Goal: Contribute content: Contribute content

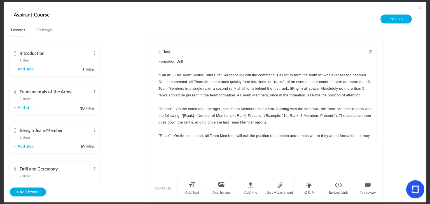
scroll to position [89, 0]
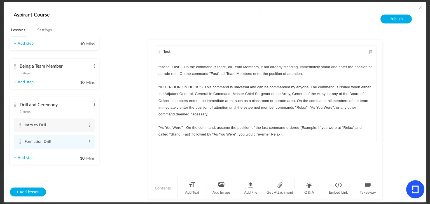
click at [303, 135] on p ""As You Were" - On the command, assume the position of the last command ordered…" at bounding box center [265, 131] width 214 height 13
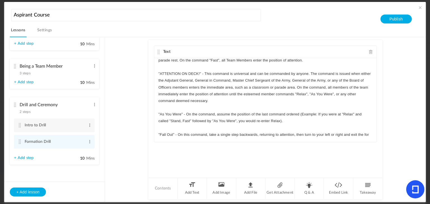
scroll to position [104, 0]
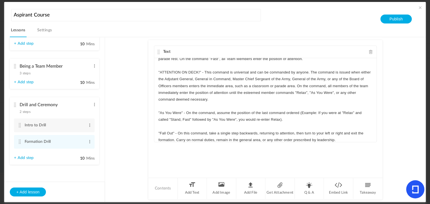
click at [317, 137] on p ""Fall Out" - On this command, take a single step backwards, returning to attent…" at bounding box center [265, 136] width 214 height 13
click at [316, 139] on p ""Fall Out" - On this command, take a single step backwards, returning to attent…" at bounding box center [265, 136] width 214 height 13
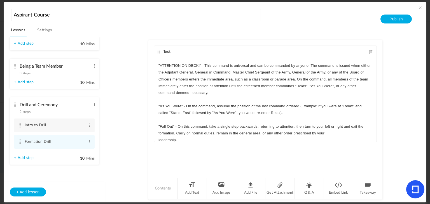
scroll to position [110, 0]
click at [348, 133] on p ""Fall Out" - On this command, take a single step backwards, returning to attent…" at bounding box center [265, 131] width 214 height 13
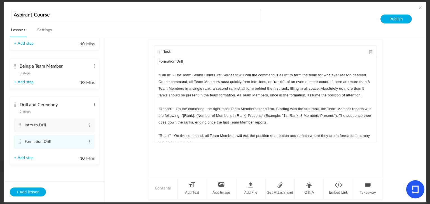
scroll to position [130, 0]
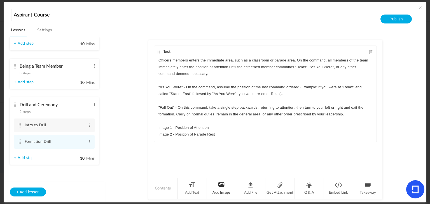
click at [214, 186] on li "Add Image" at bounding box center [221, 188] width 29 height 21
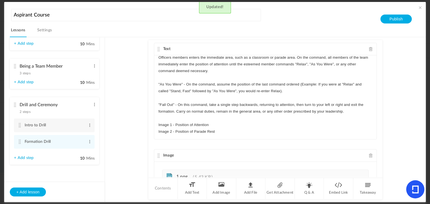
scroll to position [49, 0]
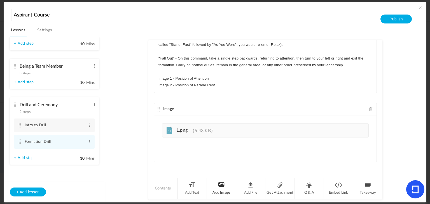
click at [218, 189] on li "Add Image" at bounding box center [221, 188] width 29 height 21
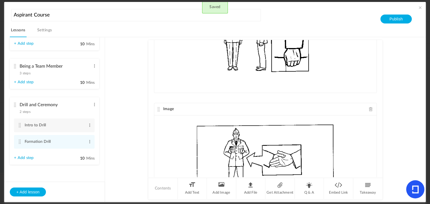
scroll to position [241, 0]
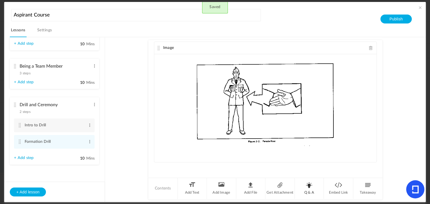
click at [312, 185] on li "Q & A" at bounding box center [309, 188] width 29 height 21
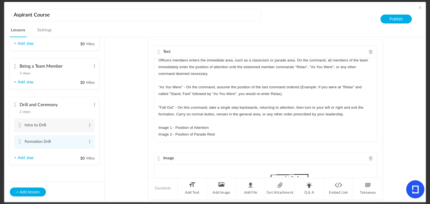
scroll to position [362, 0]
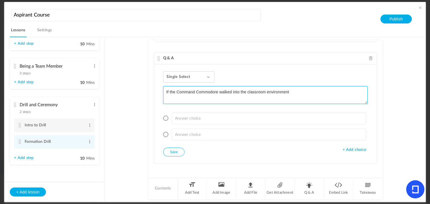
click at [164, 90] on textarea "If the Command Commodore walked into the classroom environment" at bounding box center [265, 95] width 204 height 18
click at [294, 96] on textarea "Answer the following question correctly: If the Command Commodore walked into t…" at bounding box center [265, 95] width 204 height 18
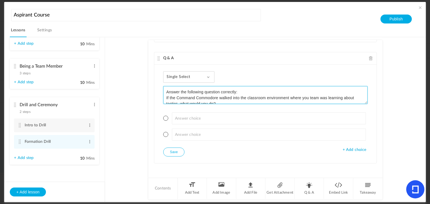
scroll to position [6, 0]
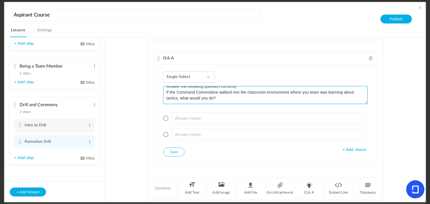
type textarea "Answer the following question correctly: If the Command Commodore walked into t…"
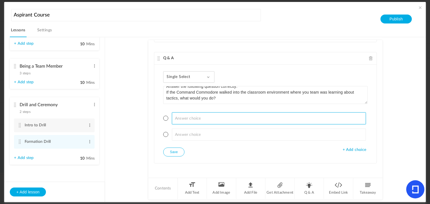
click at [260, 120] on input at bounding box center [269, 119] width 194 height 12
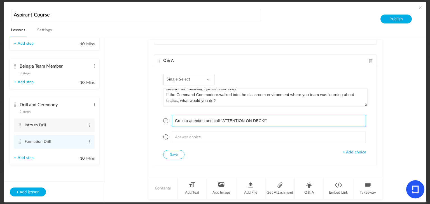
scroll to position [362, 0]
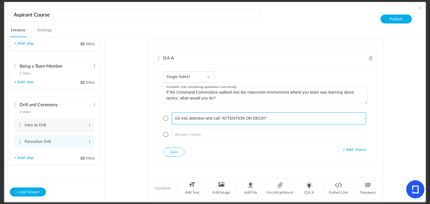
type input "Go into attention and call "ATTENTION ON DECK!""
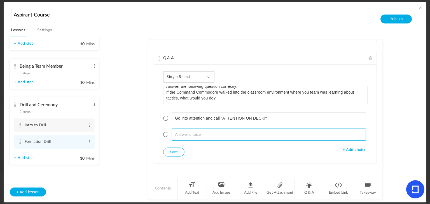
click at [218, 132] on input at bounding box center [269, 135] width 194 height 12
type input "Face the Command Commodore and go into the position of Parade Rest."
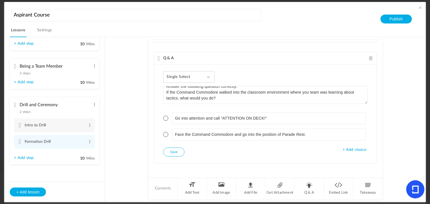
click at [361, 148] on span "+ Add choice" at bounding box center [355, 150] width 24 height 5
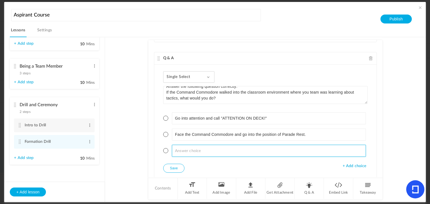
click at [295, 149] on input at bounding box center [269, 151] width 194 height 12
type input "Do nothing."
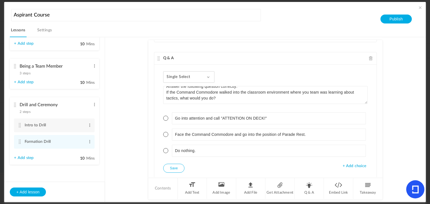
click at [359, 164] on span "+ Add choice" at bounding box center [355, 166] width 24 height 5
click at [163, 150] on span at bounding box center [165, 150] width 5 height 5
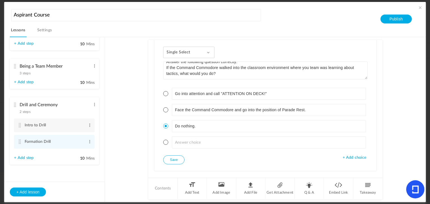
scroll to position [394, 0]
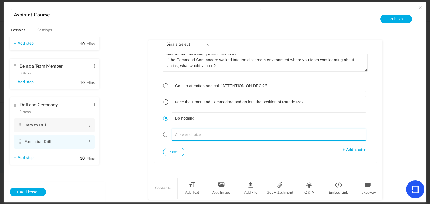
click at [184, 136] on input at bounding box center [269, 135] width 194 height 12
type input "F"
type input "Salute the Command Commodore and execute "Report"."
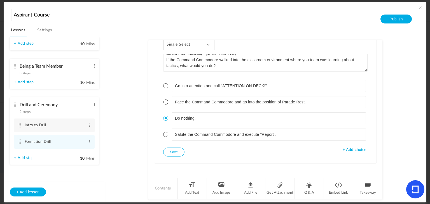
click at [171, 150] on button "Save" at bounding box center [173, 152] width 21 height 9
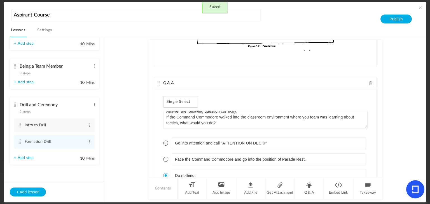
scroll to position [337, 0]
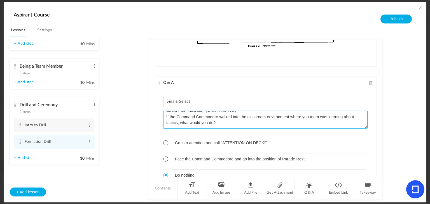
click at [307, 116] on textarea "Answer the following question correctly: If the Command Commodore walked into t…" at bounding box center [265, 120] width 204 height 18
type textarea "Answer the following question correctly: If the Command Commodore walked into t…"
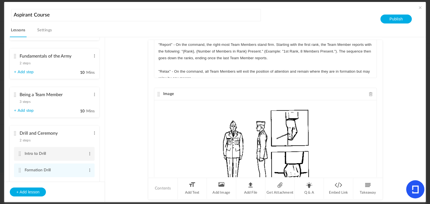
scroll to position [35, 0]
click at [14, 96] on cite at bounding box center [15, 96] width 4 height 4
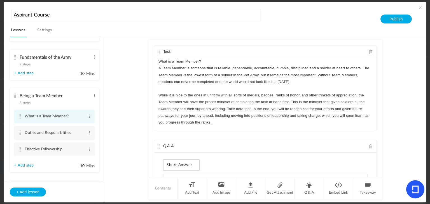
scroll to position [82, 0]
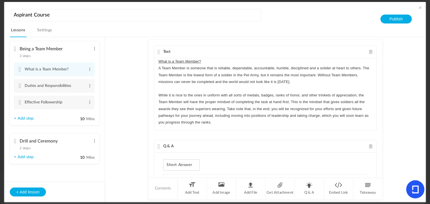
click at [13, 141] on cite at bounding box center [15, 141] width 4 height 4
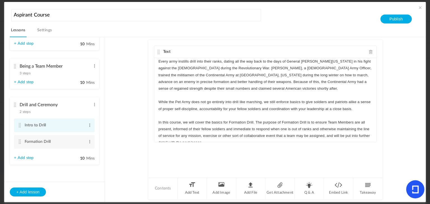
click at [18, 126] on cite at bounding box center [20, 125] width 4 height 4
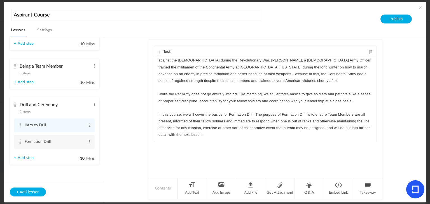
click at [13, 66] on cite at bounding box center [15, 66] width 4 height 4
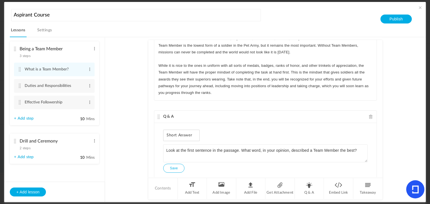
scroll to position [0, 0]
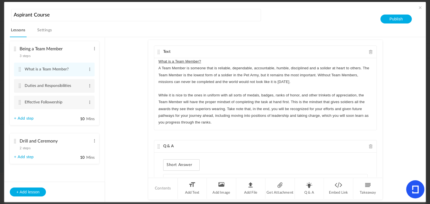
click at [20, 86] on cite at bounding box center [20, 86] width 4 height 4
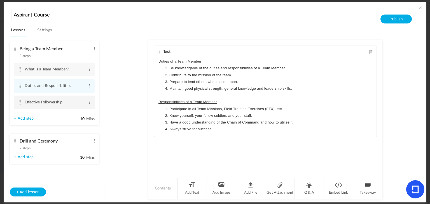
click at [21, 104] on cite at bounding box center [20, 102] width 4 height 4
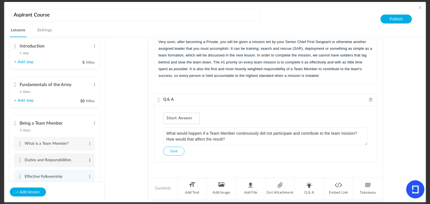
scroll to position [5, 0]
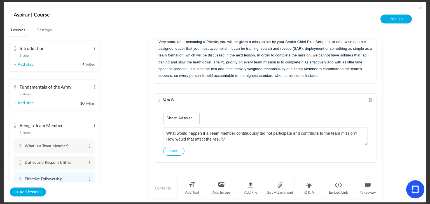
click at [15, 85] on cite at bounding box center [15, 87] width 4 height 4
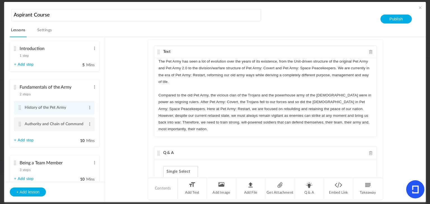
click at [18, 122] on li "Authority and Chain of Command Edit Delete" at bounding box center [54, 125] width 81 height 14
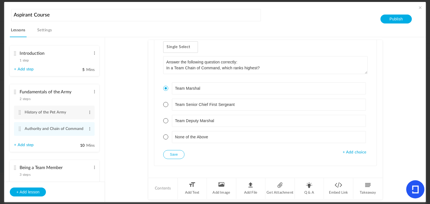
scroll to position [65, 0]
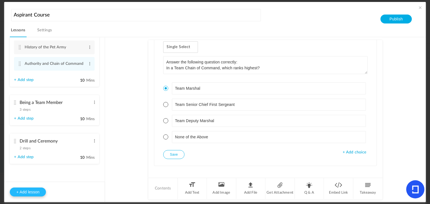
click at [35, 188] on button "+ Add lesson" at bounding box center [28, 192] width 36 height 9
type input "Lesson 5"
type input "0"
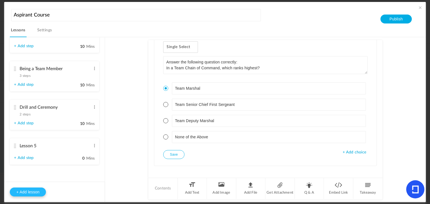
type input "Step 1"
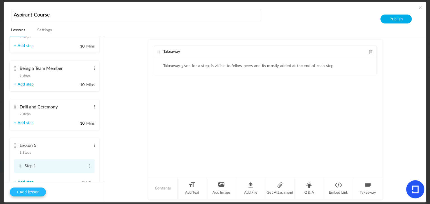
scroll to position [87, 0]
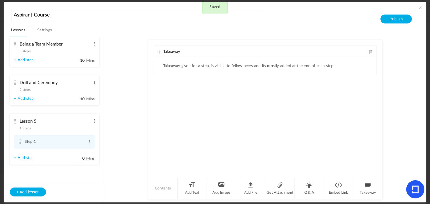
click at [83, 160] on label "0 Mins" at bounding box center [83, 159] width 24 height 7
click at [83, 160] on input "0" at bounding box center [78, 158] width 14 height 5
click at [83, 159] on input "0" at bounding box center [78, 158] width 14 height 5
type input "5"
click at [90, 123] on li "Lesson 5 1 Steps Edit Delete Step 1 Edit Delete + Add step" at bounding box center [54, 139] width 89 height 51
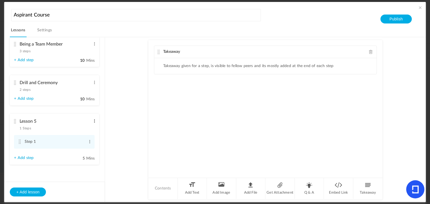
click at [92, 122] on span at bounding box center [94, 121] width 4 height 6
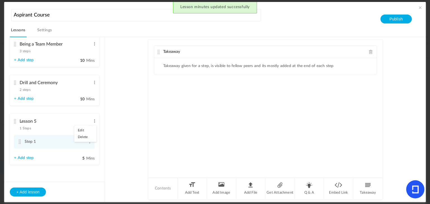
click at [86, 132] on link "Edit" at bounding box center [85, 130] width 22 height 7
type input "L"
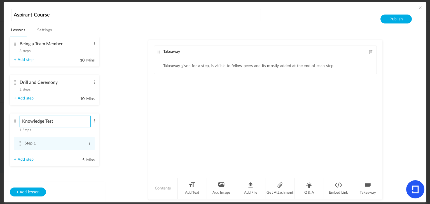
type input "Knowledge Test"
click at [368, 51] on div "Takeaway" at bounding box center [265, 52] width 222 height 12
click at [369, 51] on span at bounding box center [371, 52] width 4 height 4
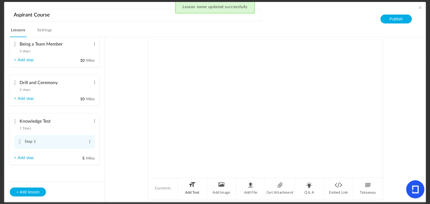
click at [190, 191] on li "Add Text" at bounding box center [192, 188] width 29 height 21
click at [198, 64] on p at bounding box center [265, 61] width 214 height 7
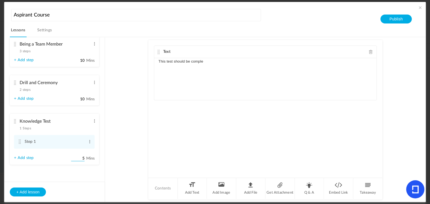
click at [83, 158] on input "5" at bounding box center [78, 158] width 14 height 5
type input "10"
click at [215, 65] on div "This test should be comple" at bounding box center [265, 79] width 222 height 42
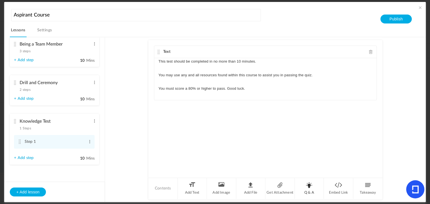
click at [311, 187] on li "Q & A" at bounding box center [309, 188] width 29 height 21
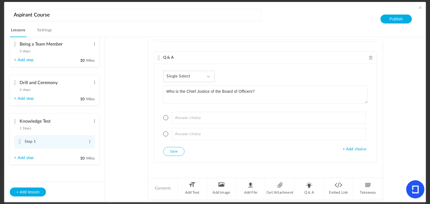
type textarea "Who is the Chief Justice of the Board of Officers?"
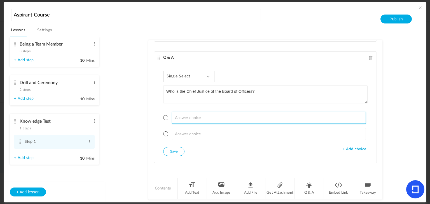
click at [211, 121] on input at bounding box center [269, 118] width 194 height 12
type input "[PERSON_NAME]"
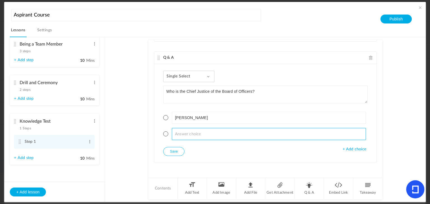
click at [195, 137] on input at bounding box center [269, 134] width 194 height 12
type input "[PERSON_NAME]"
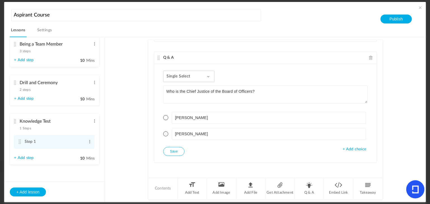
click at [347, 150] on span "+ Add choice" at bounding box center [355, 149] width 24 height 5
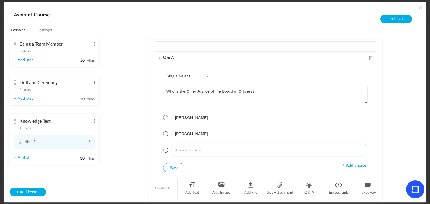
click at [339, 150] on input at bounding box center [269, 150] width 194 height 12
type input "Grogu"
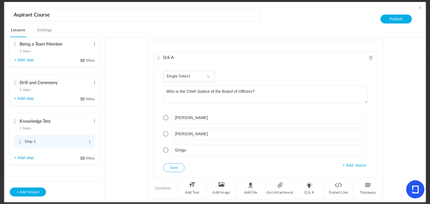
click at [358, 163] on span "+ Add choice" at bounding box center [355, 165] width 24 height 5
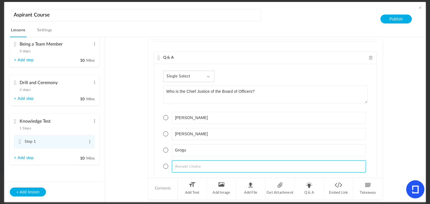
click at [343, 163] on input at bounding box center [269, 167] width 194 height 12
type input "Baby Grogu"
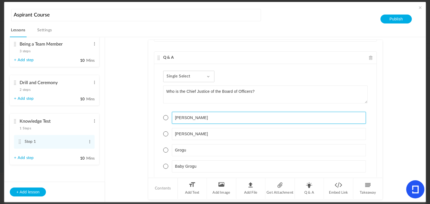
drag, startPoint x: 203, startPoint y: 116, endPoint x: 159, endPoint y: 116, distance: 44.2
click at [159, 116] on div "Single Select Single Select Multi Select True or False Paragraph Answer Who is …" at bounding box center [265, 129] width 222 height 131
type input "Grogu"
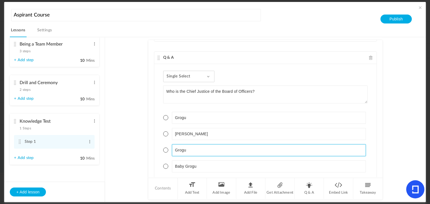
drag, startPoint x: 198, startPoint y: 152, endPoint x: 169, endPoint y: 150, distance: 29.2
click at [169, 150] on li "Grogu" at bounding box center [265, 150] width 204 height 12
type input "T"
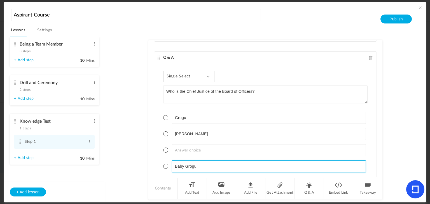
drag, startPoint x: 202, startPoint y: 167, endPoint x: 167, endPoint y: 164, distance: 35.7
click at [167, 164] on li "Baby Grogu" at bounding box center [265, 167] width 204 height 12
type input "Grogu"
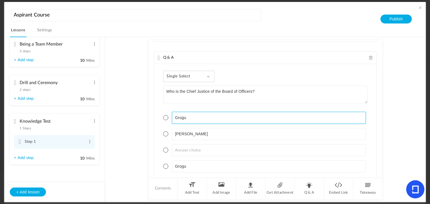
click at [175, 117] on input "Grogu" at bounding box center [269, 118] width 194 height 12
type input "Baby Grogu"
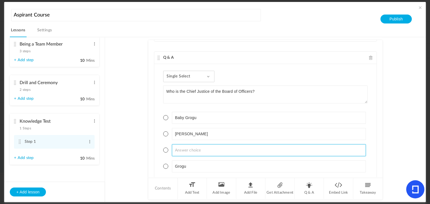
click at [182, 148] on input at bounding box center [269, 150] width 194 height 12
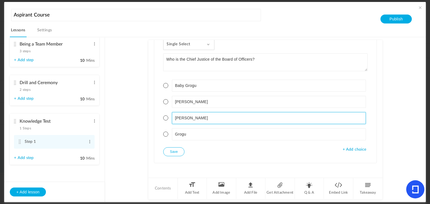
type input "[PERSON_NAME]"
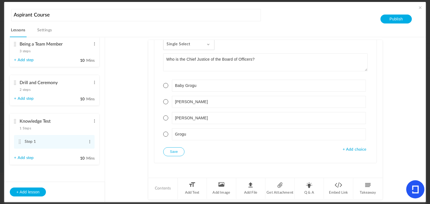
click at [165, 132] on span at bounding box center [165, 134] width 5 height 5
click at [169, 148] on button "Save" at bounding box center [173, 152] width 21 height 9
click at [304, 184] on li "Q & A" at bounding box center [309, 188] width 29 height 21
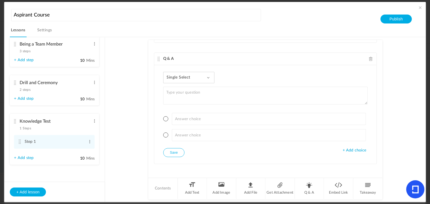
click at [210, 79] on div "Single Select Single Select Multi Select True or False Paragraph Answer" at bounding box center [188, 77] width 51 height 11
click at [189, 102] on link "Multi Select" at bounding box center [193, 103] width 53 height 10
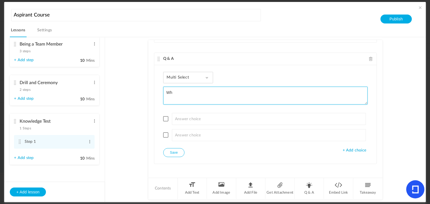
type textarea "W"
type textarea "L"
type textarea "C"
type textarea "What are the duties of a team member?"
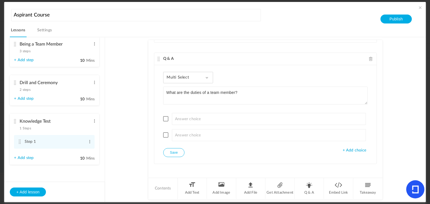
click at [16, 48] on div "Being a Team Member 3 steps Edit Delete" at bounding box center [52, 46] width 77 height 15
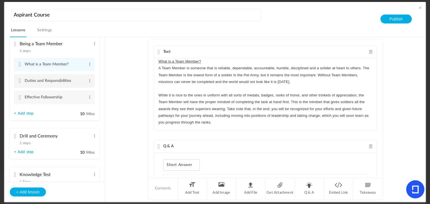
click at [19, 81] on cite at bounding box center [20, 81] width 4 height 4
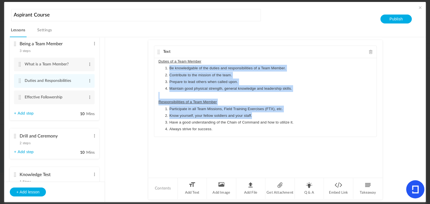
drag, startPoint x: 254, startPoint y: 117, endPoint x: 161, endPoint y: 69, distance: 104.8
click at [161, 69] on div "Duties of a Team Member Be knowledgable of the duties and responsibilities of a…" at bounding box center [265, 97] width 222 height 79
copy div "Be knowledgable of the duties and responsibilities of a Team Member. Contribute…"
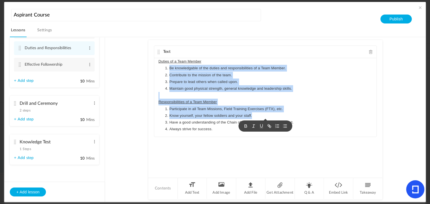
click at [14, 140] on cite at bounding box center [15, 142] width 4 height 4
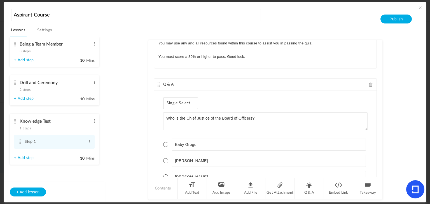
scroll to position [91, 0]
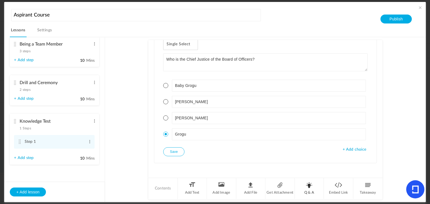
click at [309, 187] on li "Q & A" at bounding box center [309, 188] width 29 height 21
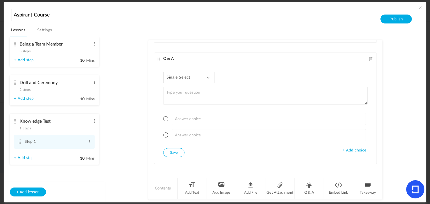
type textarea "W"
type textarea "L"
type textarea "What are the duties of a team member?"
click at [184, 75] on span "Single Select" at bounding box center [181, 77] width 28 height 5
click at [180, 101] on link "Multi Select" at bounding box center [193, 103] width 53 height 10
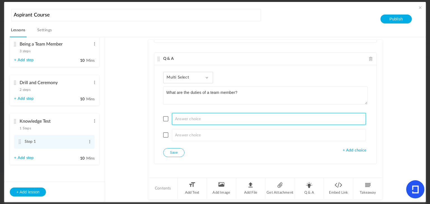
click at [188, 119] on input at bounding box center [269, 119] width 194 height 12
paste input "Be knowledgable of the duties and responsibilities of a Team Member. Contribute…"
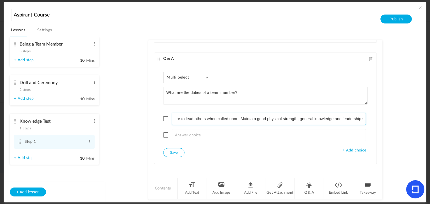
scroll to position [0, 0]
drag, startPoint x: 174, startPoint y: 116, endPoint x: 299, endPoint y: 118, distance: 124.8
click at [299, 118] on input "Be knowledgable of the duties and responsibilities of a Team Member. Contribute…" at bounding box center [269, 119] width 194 height 12
click at [300, 117] on input "Be knowledgable of the duties and responsibilities of a Team Member. Contribute…" at bounding box center [269, 119] width 194 height 12
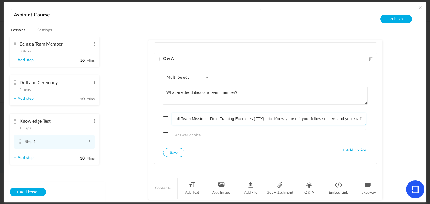
drag, startPoint x: 300, startPoint y: 117, endPoint x: 428, endPoint y: 114, distance: 127.7
click at [428, 114] on section "Aspirant Course Lessons Settings Publish Introduction 1 step Edit Delete Welcom…" at bounding box center [215, 102] width 430 height 204
type input "Be knowledgable of the duties and responsibilities of a Team Member."
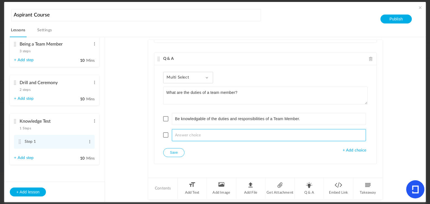
click at [227, 132] on input at bounding box center [269, 135] width 194 height 12
paste input "Contribute to the mission of the team. Prepare to lead others when called upon.…"
drag, startPoint x: 242, startPoint y: 132, endPoint x: 426, endPoint y: 126, distance: 183.7
click at [426, 126] on section "Aspirant Course Lessons Settings Publish Introduction 1 step Edit Delete Welcom…" at bounding box center [215, 102] width 430 height 204
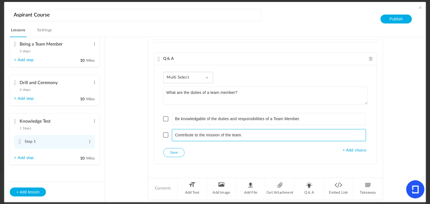
scroll to position [0, 0]
type input "Contribute to the mission of the team."
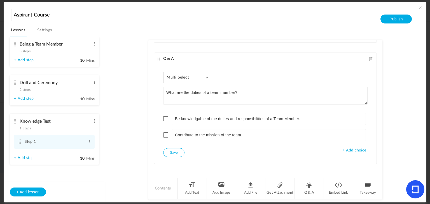
click at [343, 148] on span "+ Add choice" at bounding box center [355, 150] width 24 height 5
click at [352, 160] on ul "Be knowledgable of the duties and responsibilities of a Team Member. Contribute…" at bounding box center [265, 135] width 204 height 59
click at [352, 165] on span "+ Add choice" at bounding box center [355, 167] width 24 height 5
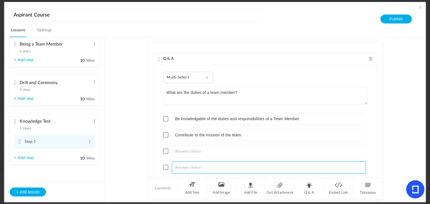
click at [353, 163] on input at bounding box center [269, 168] width 194 height 12
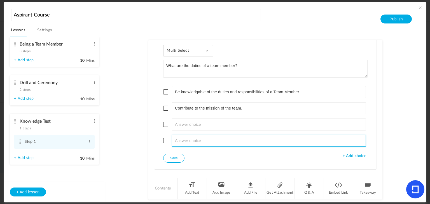
scroll to position [234, 0]
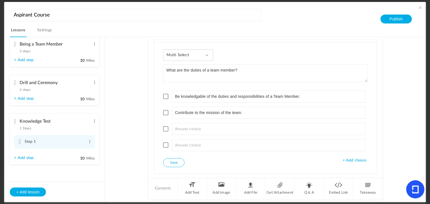
click at [353, 160] on span "+ Add choice" at bounding box center [355, 160] width 24 height 5
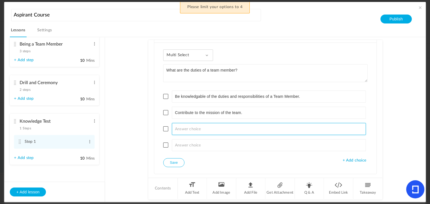
click at [223, 124] on input at bounding box center [269, 129] width 194 height 12
paste input "Prepare to lead others when called upon. Maintain good physical strength, gener…"
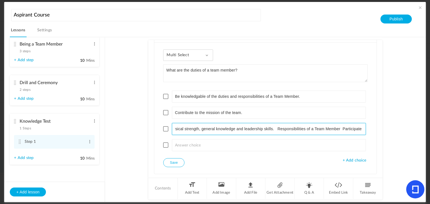
scroll to position [0, 0]
drag, startPoint x: 275, startPoint y: 127, endPoint x: 135, endPoint y: 121, distance: 140.4
click at [135, 121] on au-course-substep "Text This test should be completed in no more than 10 minutes. You may use any …" at bounding box center [265, 119] width 307 height 165
drag, startPoint x: 297, startPoint y: 127, endPoint x: 429, endPoint y: 129, distance: 132.4
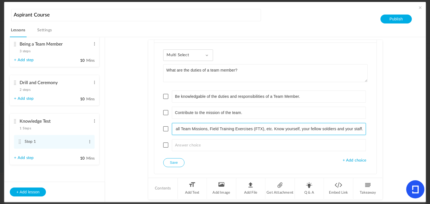
click at [429, 129] on section "Aspirant Course Lessons Settings Publish Introduction 1 step Edit Delete Welcom…" at bounding box center [215, 102] width 430 height 204
type input "Participate in all Team Missions, Field Training Exercises (FTX), etc."
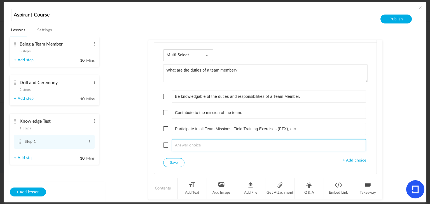
click at [228, 147] on input at bounding box center [269, 145] width 194 height 12
paste input "Prepare to lead others when called upon. Maintain good physical strength, gener…"
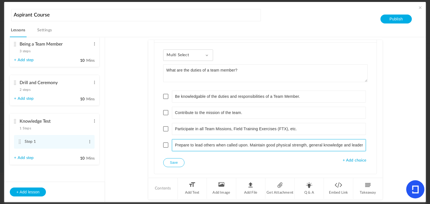
drag, startPoint x: 249, startPoint y: 141, endPoint x: 168, endPoint y: 136, distance: 80.5
click at [168, 136] on ul "Be knowledgable of the duties and responsibilities of a Team Member. Contribute…" at bounding box center [265, 121] width 204 height 75
drag, startPoint x: 308, startPoint y: 142, endPoint x: 429, endPoint y: 144, distance: 121.2
click at [429, 144] on section "Aspirant Course Lessons Settings Publish Introduction 1 step Edit Delete Welcom…" at bounding box center [215, 102] width 430 height 204
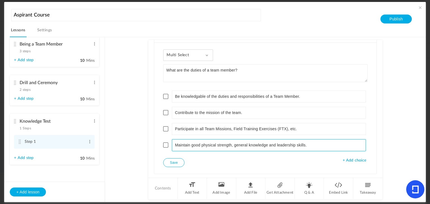
scroll to position [0, 0]
type input "Maintain good physical strength, general knowledge and leadership skills."
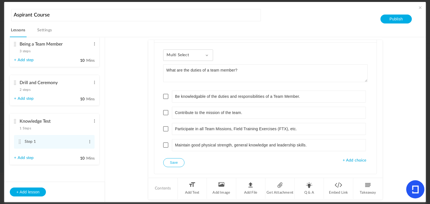
click at [165, 94] on span at bounding box center [165, 96] width 5 height 5
click at [165, 110] on span at bounding box center [165, 112] width 5 height 5
click at [165, 143] on span at bounding box center [165, 145] width 5 height 5
click at [174, 160] on button "Save" at bounding box center [173, 162] width 21 height 9
click at [89, 142] on span at bounding box center [90, 142] width 4 height 6
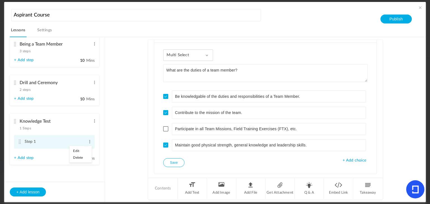
click at [81, 149] on link "Edit" at bounding box center [81, 151] width 22 height 7
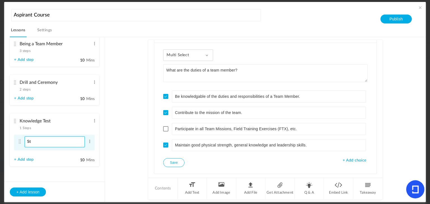
type input "S"
type input "Test Module"
click at [118, 160] on au-course-substep "Text This test should be completed in no more than 10 minutes. You may use any …" at bounding box center [265, 119] width 307 height 165
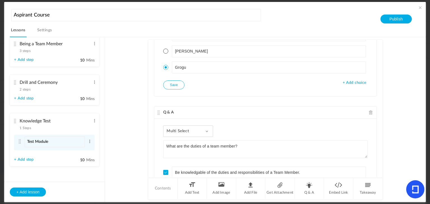
scroll to position [244, 0]
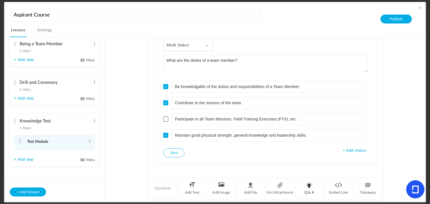
click at [310, 188] on li "Q & A" at bounding box center [309, 188] width 29 height 21
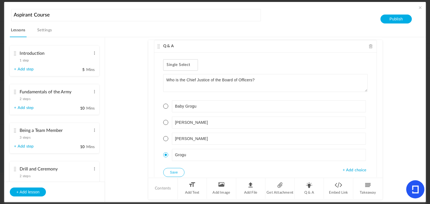
scroll to position [0, 0]
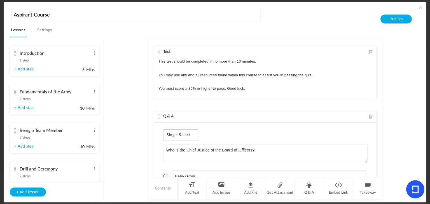
click at [190, 86] on p "You must score a 80% or higher to pass. Good luck." at bounding box center [265, 88] width 214 height 7
click at [300, 109] on div "Text This test should be completed in no more than 10 minutes. You may use any …" at bounding box center [265, 108] width 234 height 137
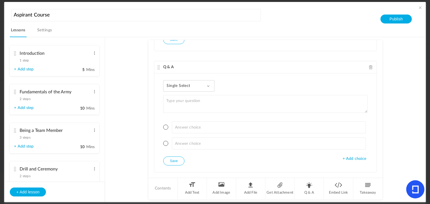
scroll to position [364, 0]
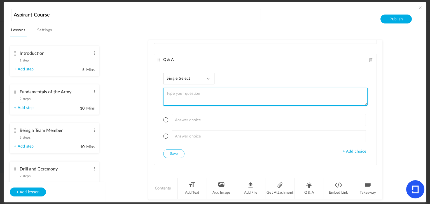
click at [190, 88] on textarea at bounding box center [265, 97] width 204 height 18
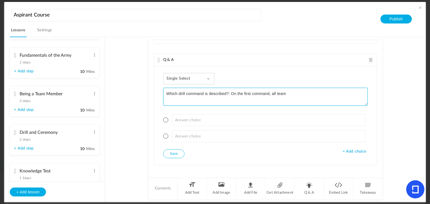
type textarea "Which drill command is described?: On the first command, all team"
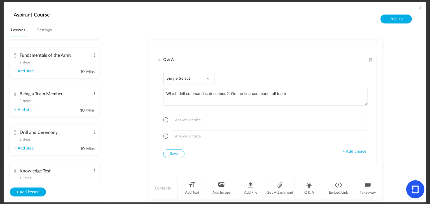
click at [15, 133] on cite at bounding box center [15, 132] width 4 height 4
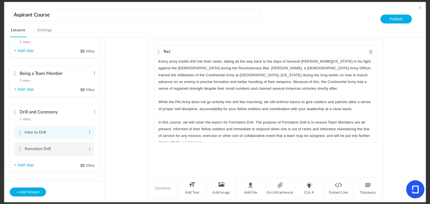
click at [19, 149] on cite at bounding box center [20, 149] width 4 height 4
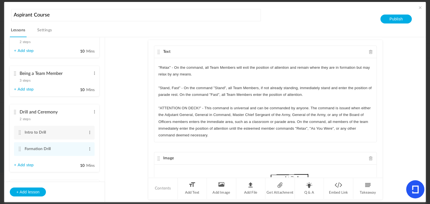
scroll to position [78, 0]
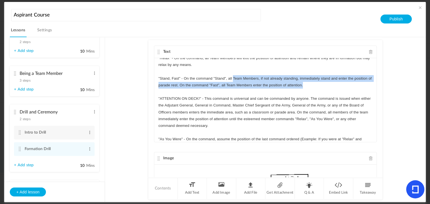
drag, startPoint x: 310, startPoint y: 86, endPoint x: 233, endPoint y: 77, distance: 78.0
click at [233, 77] on p ""Stand, Fast" - On the command "Stand", all Team Members, if not already standi…" at bounding box center [265, 81] width 214 height 13
copy p "Team Members, if not already standing, immediately stand and enter the position…"
click at [17, 148] on li "Formation Drill Edit Delete" at bounding box center [54, 149] width 81 height 14
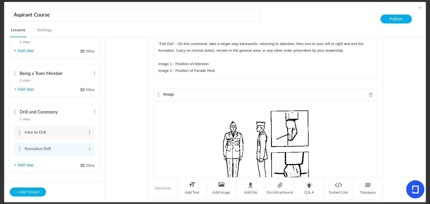
scroll to position [103, 0]
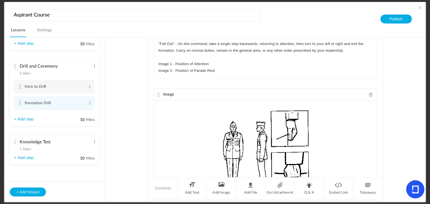
click at [15, 141] on cite at bounding box center [15, 142] width 4 height 4
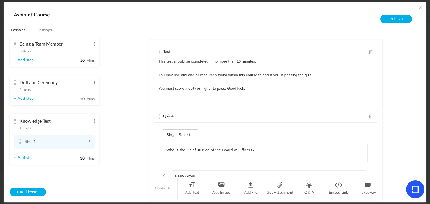
scroll to position [91, 0]
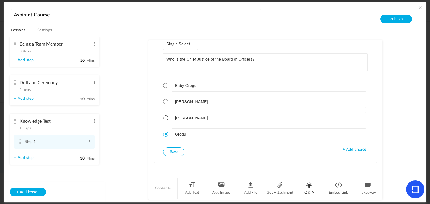
click at [314, 184] on li "Q & A" at bounding box center [309, 188] width 29 height 21
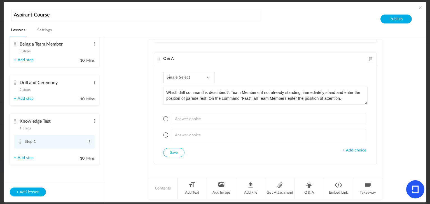
click at [231, 91] on textarea "Which drill command is described?: Team Members, if not already standing, immed…" at bounding box center [265, 96] width 204 height 18
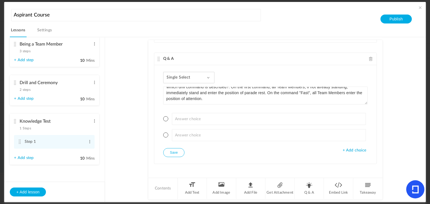
drag, startPoint x: 309, startPoint y: 97, endPoint x: 279, endPoint y: 92, distance: 30.0
click at [279, 92] on textarea "Which drill command is described?: On the first command, all Team Members, if n…" at bounding box center [265, 96] width 204 height 18
type textarea "Which drill command is described?: On the first command, all Team Members, if n…"
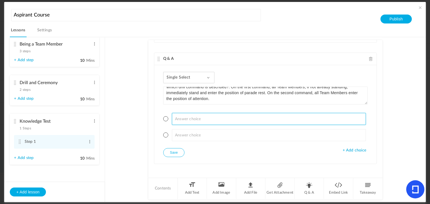
click at [258, 114] on input at bounding box center [269, 119] width 194 height 12
type input ""ATTENTION ON DECK!""
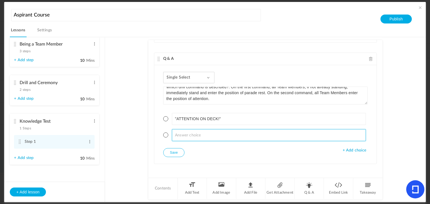
click at [240, 129] on input at bounding box center [269, 135] width 194 height 12
type input "R"
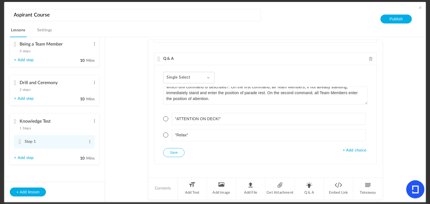
click at [353, 148] on span "+ Add choice" at bounding box center [355, 150] width 24 height 5
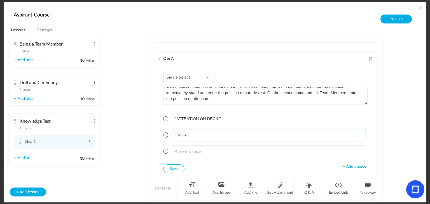
drag, startPoint x: 249, startPoint y: 128, endPoint x: 176, endPoint y: 131, distance: 72.9
click at [176, 131] on input ""Relax"" at bounding box center [269, 135] width 194 height 12
type input ""Stand, Fast""
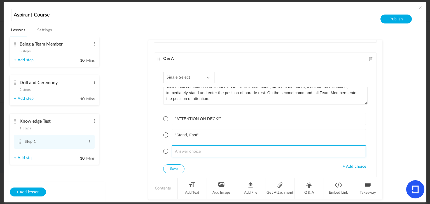
click at [183, 151] on input at bounding box center [269, 152] width 194 height 12
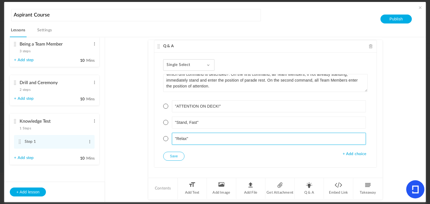
scroll to position [228, 0]
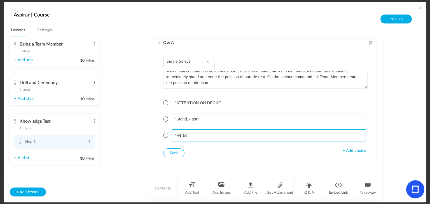
type input ""Relax""
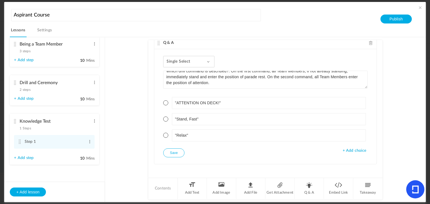
click at [344, 150] on span "+ Add choice" at bounding box center [355, 151] width 24 height 5
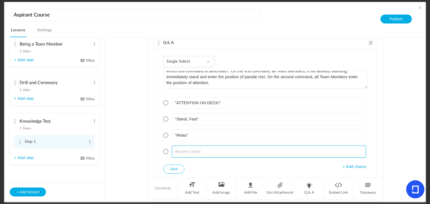
click at [335, 147] on input at bounding box center [269, 152] width 194 height 12
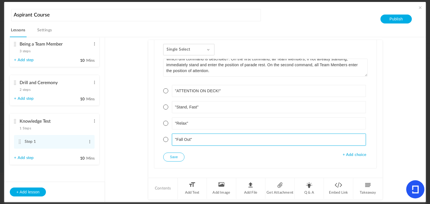
scroll to position [239, 0]
type input ""Fall Out""
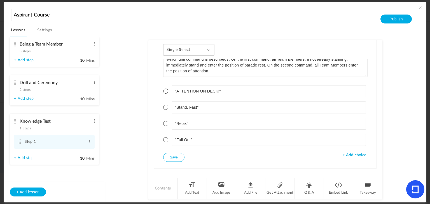
click at [168, 154] on button "Save" at bounding box center [173, 157] width 21 height 9
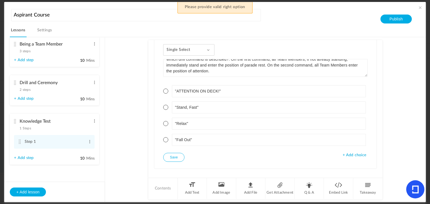
click at [165, 105] on span at bounding box center [165, 107] width 5 height 5
click at [175, 155] on button "Save" at bounding box center [173, 157] width 21 height 9
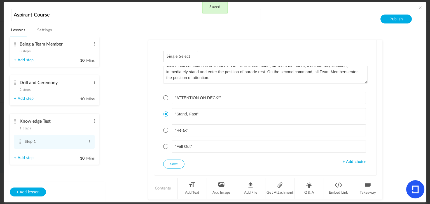
scroll to position [244, 0]
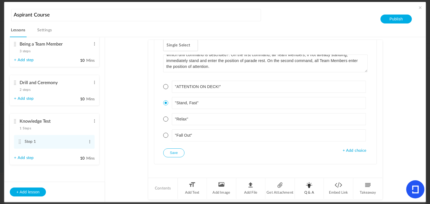
click at [302, 181] on li "Q & A" at bounding box center [309, 188] width 29 height 21
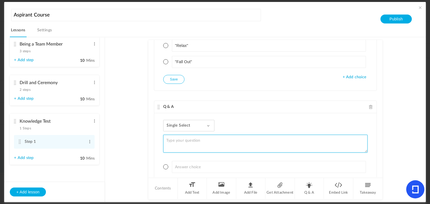
scroll to position [317, 0]
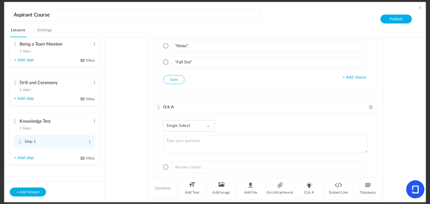
click at [174, 124] on span "Single Select" at bounding box center [181, 126] width 28 height 5
click at [176, 148] on link "Multi Select" at bounding box center [193, 151] width 53 height 10
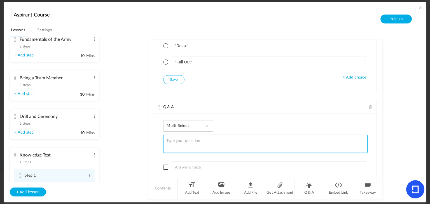
scroll to position [52, 0]
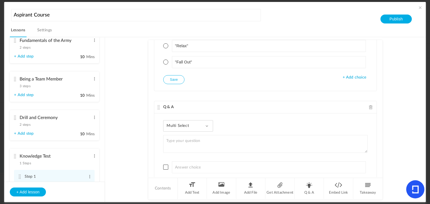
click at [14, 79] on cite at bounding box center [15, 79] width 4 height 4
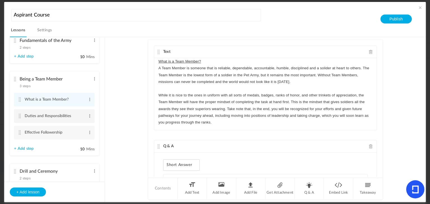
click at [21, 114] on cite at bounding box center [20, 116] width 4 height 4
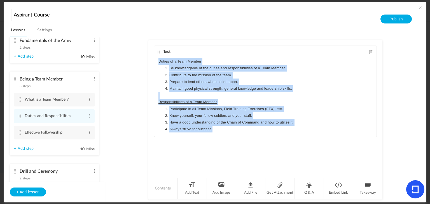
drag, startPoint x: 214, startPoint y: 129, endPoint x: 149, endPoint y: 62, distance: 93.2
click at [149, 62] on div "Text Duties of a Team Member Be knowledgable of the duties and responsibilities…" at bounding box center [265, 108] width 234 height 137
copy div "Duties of a Team Member Be knowledgable of the duties and responsibilities of a…"
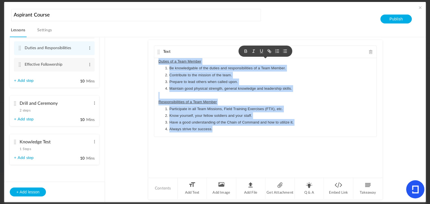
click at [14, 141] on cite at bounding box center [15, 142] width 4 height 4
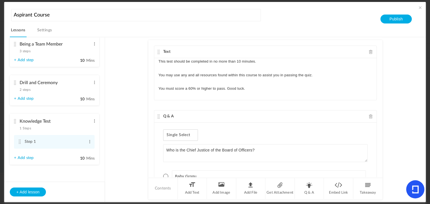
scroll to position [244, 0]
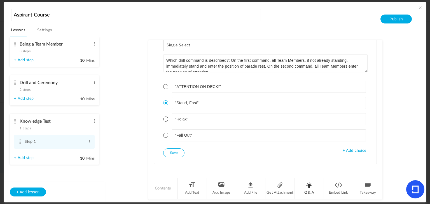
click at [301, 188] on li "Q & A" at bounding box center [309, 188] width 29 height 21
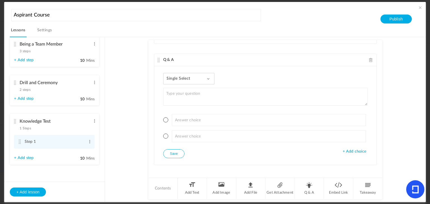
click at [197, 75] on div "Single Select Single Select Multi Select True or False Paragraph Answer" at bounding box center [188, 78] width 51 height 11
click at [189, 101] on link "Multi Select" at bounding box center [193, 104] width 53 height 10
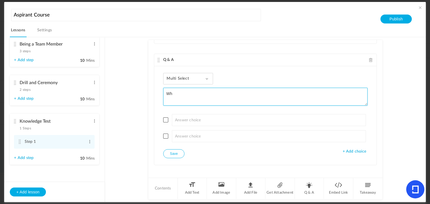
type textarea "W"
type textarea "What are the duties of a team member?"
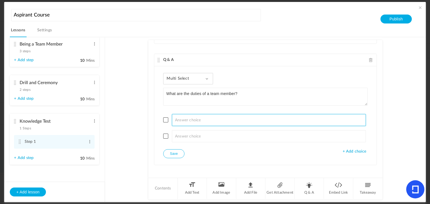
click at [198, 119] on input at bounding box center [269, 120] width 194 height 12
paste input "Duties of a Team Member Be knowledgable of the duties and responsibilities of a…"
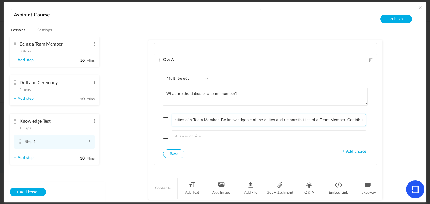
scroll to position [0, 0]
drag, startPoint x: 222, startPoint y: 117, endPoint x: 170, endPoint y: 116, distance: 52.1
click at [170, 116] on li "Duties of a Team Member Be knowledgable of the duties and responsibilities of a…" at bounding box center [265, 120] width 204 height 12
drag, startPoint x: 300, startPoint y: 117, endPoint x: 430, endPoint y: 115, distance: 129.3
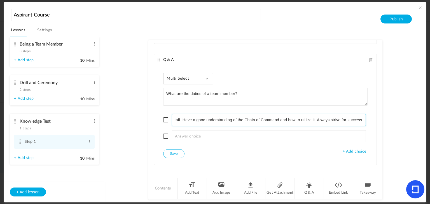
click at [430, 115] on section "Aspirant Course Lessons Settings Publish Introduction 1 step Edit Delete Welcom…" at bounding box center [215, 102] width 430 height 204
type input "Be knowledgable of the duties and responsibilities of a Team Member."
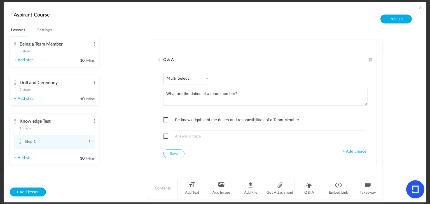
click at [344, 152] on div "Multi Select Single Select Multi Select True or False Paragraph Answer What are…" at bounding box center [265, 115] width 222 height 99
click at [347, 149] on span "+ Add choice" at bounding box center [355, 151] width 24 height 5
click at [350, 166] on span "+ Add choice" at bounding box center [355, 168] width 24 height 5
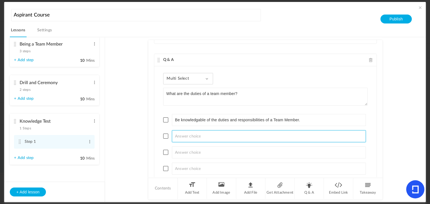
click at [305, 133] on input at bounding box center [269, 136] width 194 height 12
paste input "Duties of a Team Member Be knowledgable of the duties and responsibilities of a…"
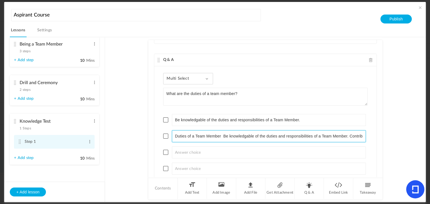
drag, startPoint x: 180, startPoint y: 132, endPoint x: 74, endPoint y: 135, distance: 105.6
click at [74, 135] on section "Introduction 1 step Edit Delete Welcome Letter Edit Delete 5 Mins" at bounding box center [218, 119] width 402 height 165
drag, startPoint x: 307, startPoint y: 135, endPoint x: 380, endPoint y: 129, distance: 72.5
click at [380, 129] on div "Text This test should be completed in no more than 10 minutes. You may use any …" at bounding box center [265, 108] width 234 height 137
type input "Have a good understanding of the Chain of Command and how to utilize it."
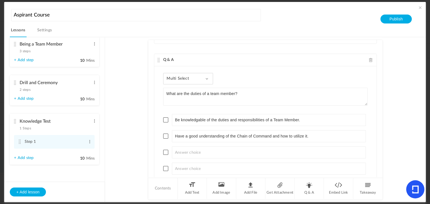
click at [165, 118] on span at bounding box center [165, 120] width 5 height 5
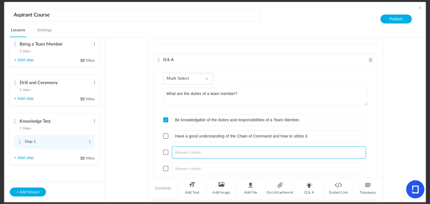
click at [188, 147] on input at bounding box center [269, 153] width 194 height 12
paste input "Duties of a Team Member Be knowledgable of the duties and responsibilities of a…"
click at [188, 149] on input "Duties of a Team Member Be knowledgable of the duties and responsibilities of a…" at bounding box center [269, 153] width 194 height 12
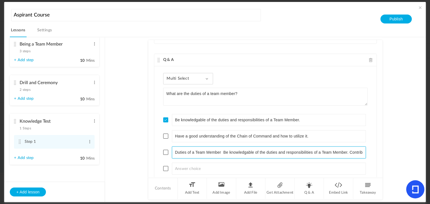
drag, startPoint x: 216, startPoint y: 149, endPoint x: 106, endPoint y: 148, distance: 110.0
click at [106, 148] on section "Introduction 1 step Edit Delete Welcome Letter Edit Delete 5 Mins" at bounding box center [218, 119] width 402 height 165
drag, startPoint x: 263, startPoint y: 149, endPoint x: 430, endPoint y: 148, distance: 166.8
click at [430, 148] on section "Aspirant Course Lessons Settings Publish Introduction 1 step Edit Delete Welcom…" at bounding box center [215, 102] width 430 height 204
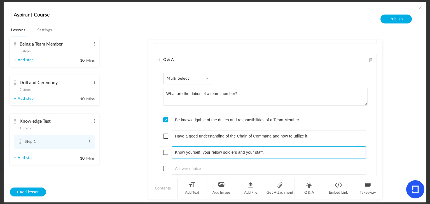
scroll to position [0, 0]
type input "Know yourself, your fellow soldiers and your staff."
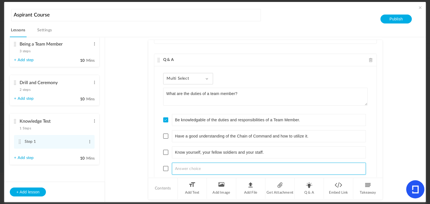
click at [309, 168] on input at bounding box center [269, 169] width 194 height 12
paste input "Duties of a Team Member Be knowledgable of the duties and responsibilities of a…"
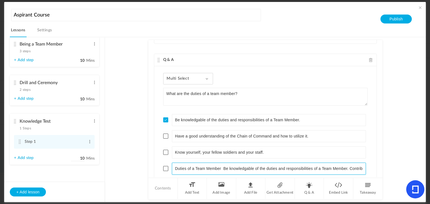
drag, startPoint x: 250, startPoint y: 165, endPoint x: 88, endPoint y: 158, distance: 161.9
click at [88, 158] on section "Introduction 1 step Edit Delete Welcome Letter Edit Delete 5 Mins" at bounding box center [218, 119] width 402 height 165
drag, startPoint x: 305, startPoint y: 165, endPoint x: 429, endPoint y: 157, distance: 123.7
click at [429, 157] on section "Aspirant Course Lessons Settings Publish Introduction 1 step Edit Delete Welcom…" at bounding box center [215, 102] width 430 height 204
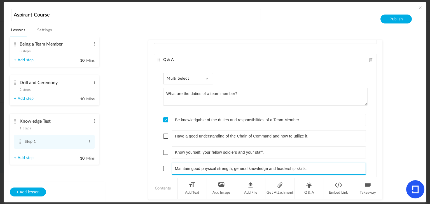
scroll to position [0, 0]
type input "Maintain good physical strength, general knowledge and leadership skills."
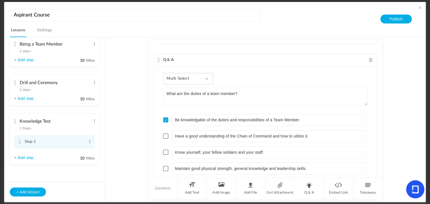
click at [165, 167] on span at bounding box center [165, 168] width 5 height 5
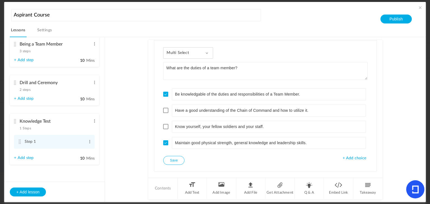
scroll to position [397, 0]
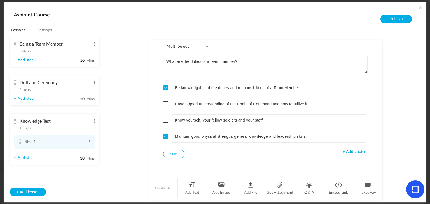
click at [173, 151] on button "Save" at bounding box center [173, 154] width 21 height 9
click at [304, 192] on li "Q & A" at bounding box center [309, 188] width 29 height 21
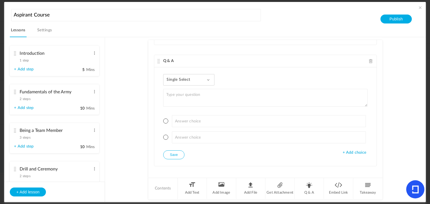
scroll to position [1, 0]
click at [15, 90] on cite at bounding box center [15, 91] width 4 height 4
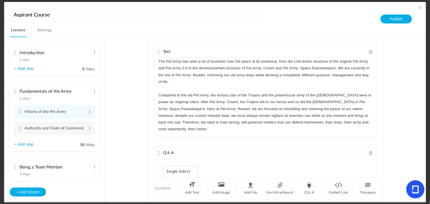
scroll to position [103, 0]
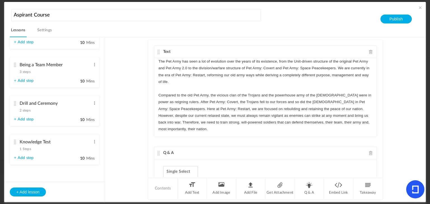
click at [15, 142] on cite at bounding box center [15, 142] width 4 height 4
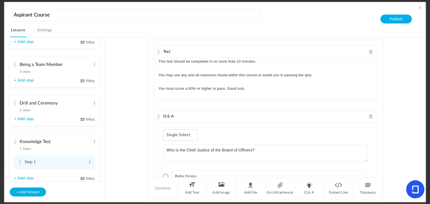
scroll to position [397, 0]
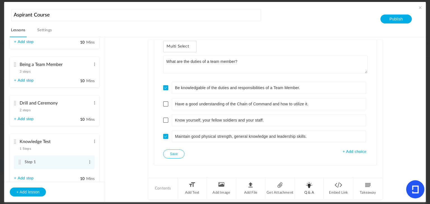
click at [311, 189] on li "Q & A" at bounding box center [309, 188] width 29 height 21
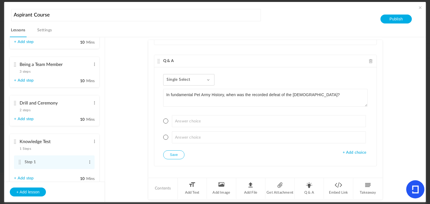
type textarea "In fundamental Pet Army History, when was the recorded defeat of the [DEMOGRAPH…"
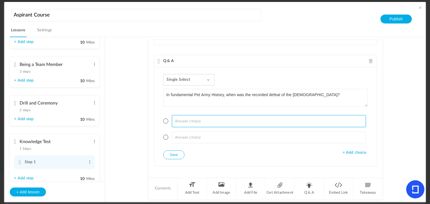
click at [223, 118] on input at bounding box center [269, 121] width 194 height 12
type input "Pet Army 2.0"
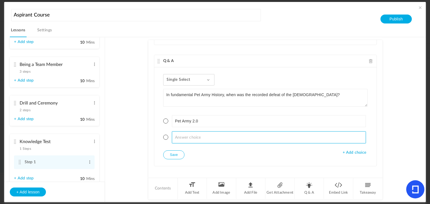
click at [197, 132] on input at bounding box center [269, 138] width 194 height 12
type input "P"
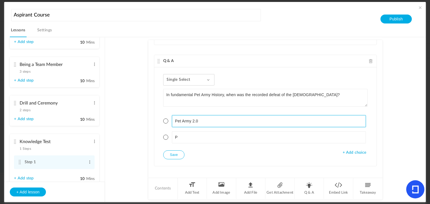
drag, startPoint x: 211, startPoint y: 119, endPoint x: 191, endPoint y: 118, distance: 20.5
click at [191, 118] on input "Pet Army 2.0" at bounding box center [269, 121] width 194 height 12
type input "Pet Army: Covert"
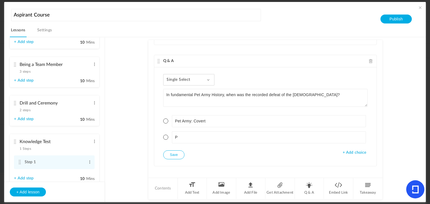
click at [166, 119] on span at bounding box center [165, 121] width 5 height 5
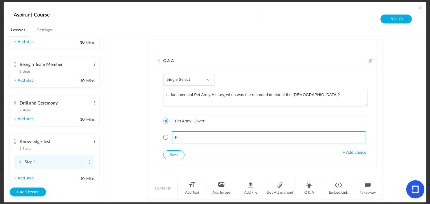
click at [178, 132] on input "P" at bounding box center [269, 138] width 194 height 12
type input "Pet Army 2.0"
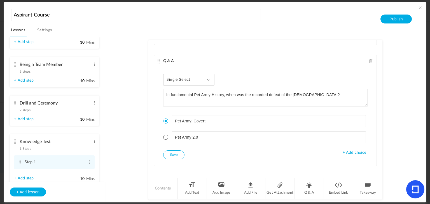
click at [342, 144] on ul "Pet Army: Covert Pet Army 2.0" at bounding box center [265, 129] width 204 height 42
click at [344, 151] on span "+ Add choice" at bounding box center [355, 153] width 24 height 5
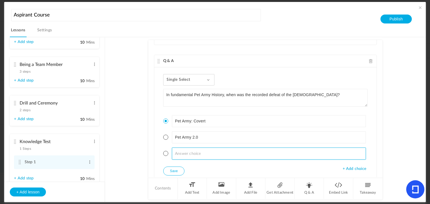
click at [344, 148] on input at bounding box center [269, 154] width 194 height 12
type input "Pet Army"
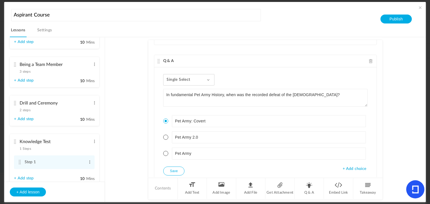
click at [349, 167] on span "+ Add choice" at bounding box center [355, 169] width 24 height 5
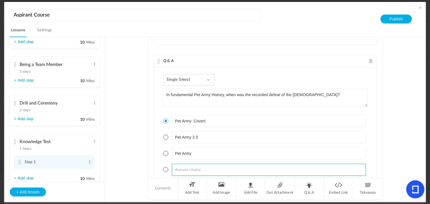
click at [340, 167] on input at bounding box center [269, 170] width 194 height 12
type input "{"
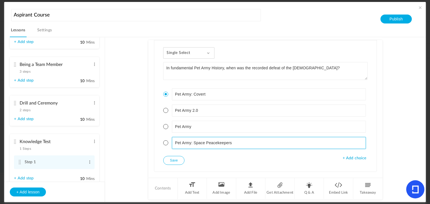
scroll to position [549, 0]
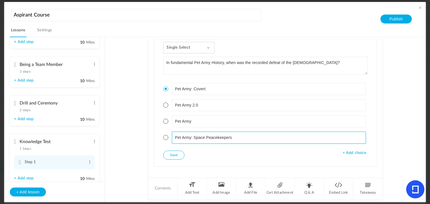
type input "Pet Army: Space Peacekeepers"
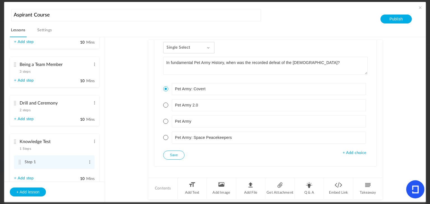
click at [181, 151] on button "Save" at bounding box center [173, 155] width 21 height 9
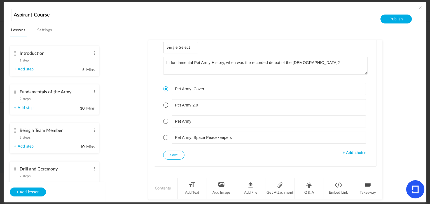
scroll to position [1, 0]
click at [307, 185] on li "Q & A" at bounding box center [309, 188] width 29 height 21
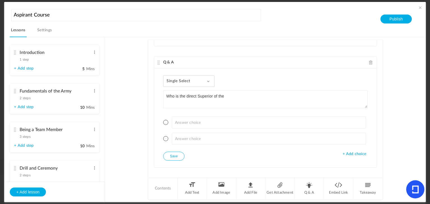
click at [199, 90] on textarea "Who is the direct Superior of the" at bounding box center [265, 99] width 204 height 18
click at [230, 91] on textarea "Who is the direct superior of the" at bounding box center [265, 99] width 204 height 18
type textarea "Who is the direct superior of the Board of Officers Chief of Staff?"
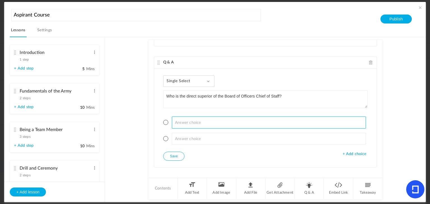
click at [227, 117] on input at bounding box center [269, 123] width 194 height 12
type input "The General in Command"
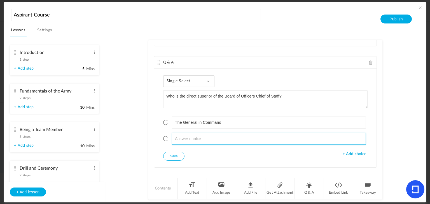
click at [225, 133] on input at bounding box center [269, 139] width 194 height 12
type input "The General of the Army"
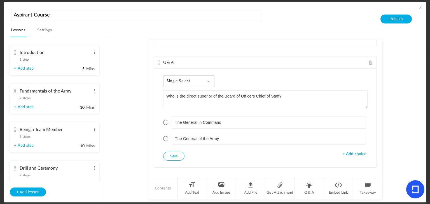
click at [347, 152] on span "+ Add choice" at bounding box center [355, 154] width 24 height 5
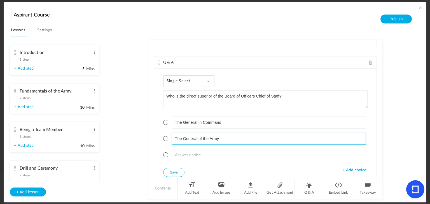
click at [226, 133] on input "The General of the Army" at bounding box center [269, 139] width 194 height 12
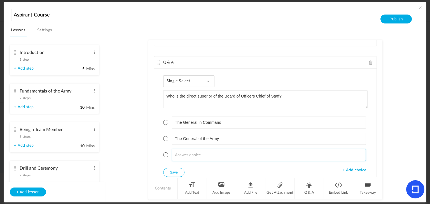
click at [215, 149] on input at bounding box center [269, 155] width 194 height 12
type input "The Command Commodore"
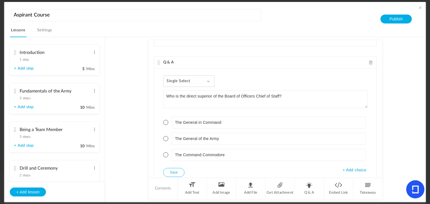
click at [350, 160] on ul "The General in Command The General of the Army The Command Commodore" at bounding box center [265, 139] width 204 height 59
click at [350, 162] on ul "The General in Command The General of the Army The Command Commodore" at bounding box center [265, 139] width 204 height 59
click at [352, 168] on span "+ Add choice" at bounding box center [355, 170] width 24 height 5
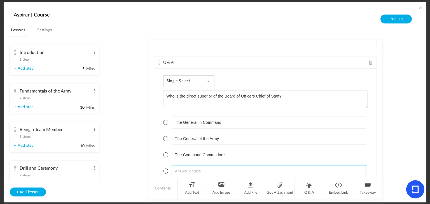
click at [347, 165] on input at bounding box center [269, 171] width 194 height 12
type input "The Ch"
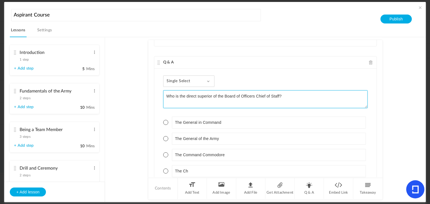
click at [210, 91] on textarea "Who is the direct superior of the Board of Officers Chief of Staff?" at bounding box center [265, 99] width 204 height 18
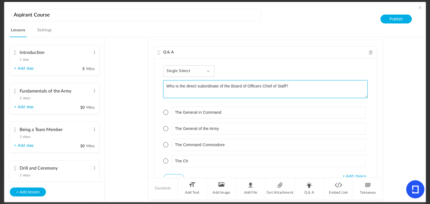
scroll to position [681, 0]
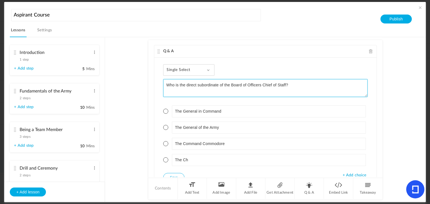
drag, startPoint x: 284, startPoint y: 79, endPoint x: 231, endPoint y: 80, distance: 53.5
click at [231, 80] on textarea "Who is the direct subordinate of the Board of Officers Chief of Staff?" at bounding box center [265, 88] width 204 height 18
type textarea "Who is the direct subordinate of the Adjutant General?"
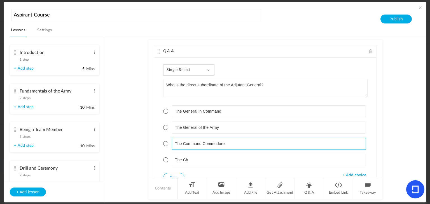
click at [229, 138] on input "The Command Commodore" at bounding box center [269, 144] width 194 height 12
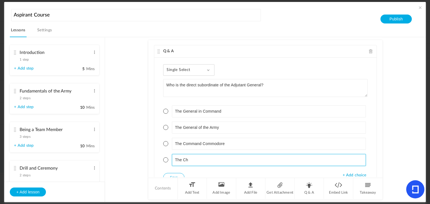
click at [210, 154] on input "The Ch" at bounding box center [269, 160] width 194 height 12
type input "The Command Commodore"
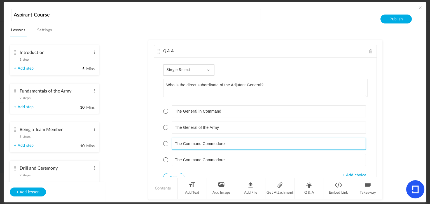
drag, startPoint x: 234, startPoint y: 139, endPoint x: 168, endPoint y: 140, distance: 65.5
click at [168, 140] on li "The Command Commodore" at bounding box center [265, 144] width 204 height 12
type input "The Master Chief First Sergeant"
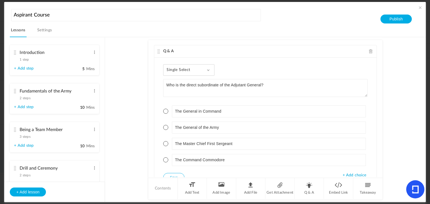
click at [167, 155] on li "The Command Commodore" at bounding box center [265, 160] width 204 height 12
click at [167, 158] on span at bounding box center [165, 160] width 5 height 5
click at [173, 173] on button "Save" at bounding box center [173, 177] width 21 height 9
click at [12, 90] on li "Fundamentals of the Army 2 steps Edit Delete History of the Pet Army Edit Delet…" at bounding box center [54, 99] width 89 height 30
click at [13, 91] on cite at bounding box center [15, 91] width 4 height 4
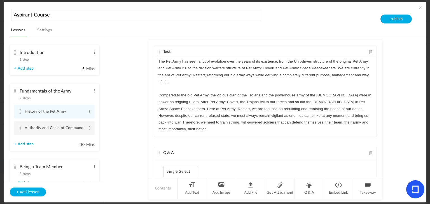
click at [19, 127] on cite at bounding box center [20, 128] width 4 height 4
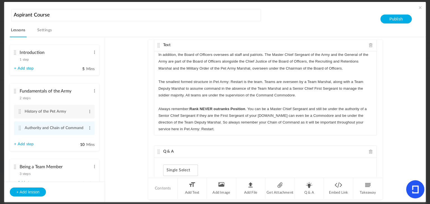
scroll to position [245, 0]
click at [309, 94] on p "The smallest formed structure in Pet Army: Restart is the team. Teams are overs…" at bounding box center [265, 88] width 214 height 20
click at [281, 88] on p "The smallest formed structure in Pet Army: Restart is the team. Teams are overs…" at bounding box center [265, 88] width 214 height 20
click at [179, 95] on p "The smallest formed structure in Pet Army: Restart is the team. Teams are overs…" at bounding box center [265, 88] width 214 height 20
click at [309, 87] on p "The smallest formed structure in Pet Army: Restart is the team. Teams are overs…" at bounding box center [265, 88] width 214 height 20
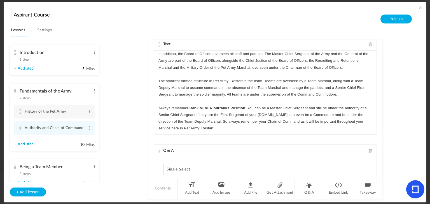
click at [345, 94] on p "The smallest formed structure in Pet Army: Restart is the team. Teams are overs…" at bounding box center [265, 88] width 214 height 20
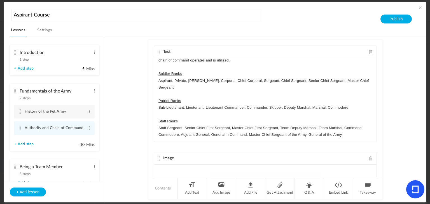
scroll to position [0, 0]
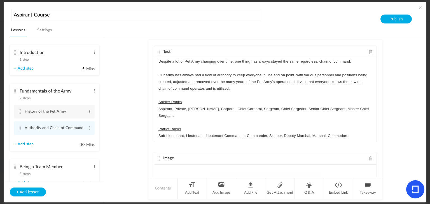
click at [296, 88] on p "Our army has always had a flow of authority to keep everyone in line and on poi…" at bounding box center [265, 82] width 214 height 20
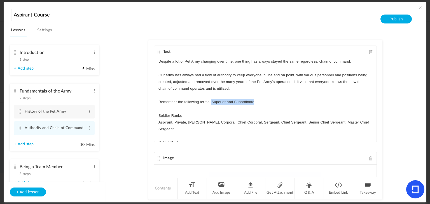
drag, startPoint x: 277, startPoint y: 104, endPoint x: 211, endPoint y: 102, distance: 66.1
click at [211, 102] on p "Remember the following terms: Superior and Subordinate" at bounding box center [265, 102] width 214 height 7
click at [229, 111] on icon "button" at bounding box center [229, 112] width 2 height 3
click at [269, 98] on p at bounding box center [265, 95] width 214 height 7
click at [247, 103] on u "Superior and Subordinate" at bounding box center [231, 102] width 43 height 4
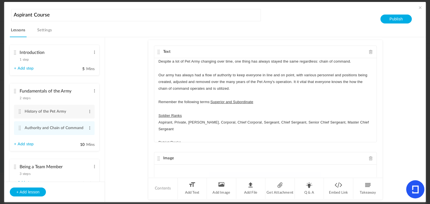
click at [255, 103] on p "Remember the following terms: Superior and Subordinate" at bounding box center [265, 102] width 214 height 7
click at [253, 102] on p "Remember the following terms: Superior and Subordinate." at bounding box center [265, 102] width 214 height 7
click at [249, 110] on icon "button" at bounding box center [250, 112] width 5 height 5
click at [261, 102] on p "Remember the following terms: Superior and Subordinate ." at bounding box center [265, 102] width 214 height 7
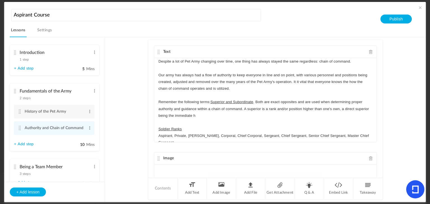
click at [174, 115] on p "Remember the following terms: Superior and Subordinate . Both are exact opposit…" at bounding box center [265, 109] width 214 height 20
click at [230, 114] on p "Remember the following terms: Superior and Subordinate . Both are exact opposit…" at bounding box center [265, 109] width 214 height 20
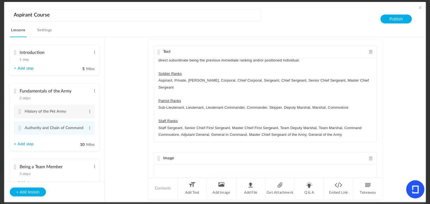
scroll to position [103, 0]
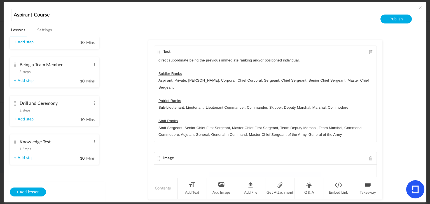
click at [16, 143] on cite at bounding box center [15, 142] width 4 height 4
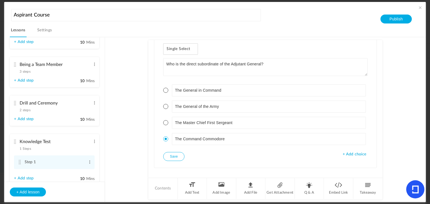
scroll to position [87, 0]
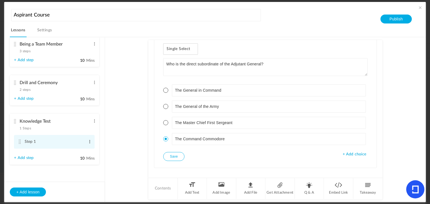
click at [88, 142] on span at bounding box center [90, 142] width 4 height 6
click at [79, 151] on link "Edit" at bounding box center [81, 151] width 22 height 7
type input "S"
type input "Test Module"
click at [110, 164] on section "Introduction 1 step Edit Delete Welcome Letter Edit Delete 5 Mins" at bounding box center [218, 119] width 402 height 165
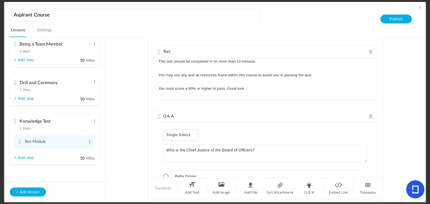
scroll to position [0, 0]
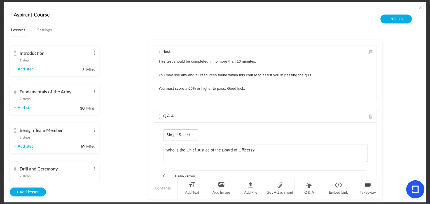
click at [48, 31] on link "Settings" at bounding box center [44, 32] width 17 height 11
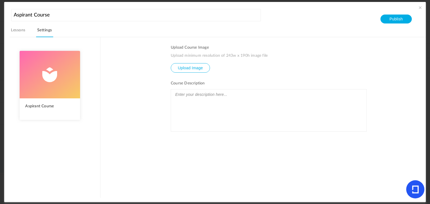
click at [57, 87] on img at bounding box center [50, 75] width 60 height 48
click at [189, 69] on input "file" at bounding box center [190, 72] width 39 height 17
type input "C:\fakepath\1.jpg"
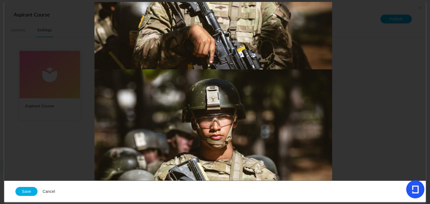
scroll to position [495, 0]
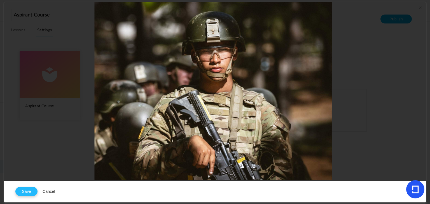
click at [29, 193] on button "Save" at bounding box center [26, 191] width 22 height 9
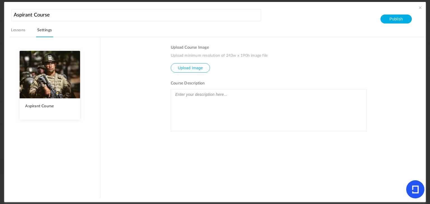
click at [20, 33] on link "Lessons" at bounding box center [18, 32] width 17 height 11
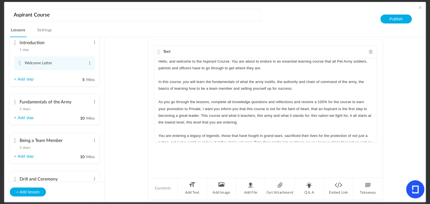
scroll to position [0, 0]
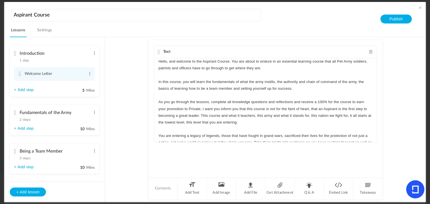
click at [18, 111] on div "Fundamentals of the Army 2 steps Edit Delete" at bounding box center [52, 114] width 77 height 15
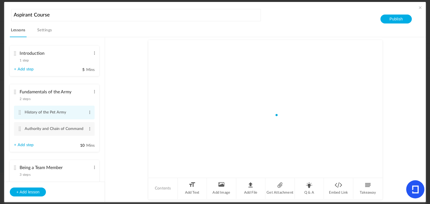
click at [16, 112] on li "History of the Pet Army Edit Delete" at bounding box center [54, 113] width 81 height 14
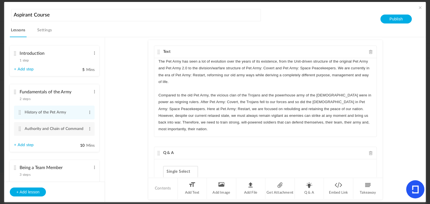
click at [360, 121] on p "Compared to the old Pet Army, the vicious clan of the Trojans and the powerhous…" at bounding box center [265, 112] width 214 height 41
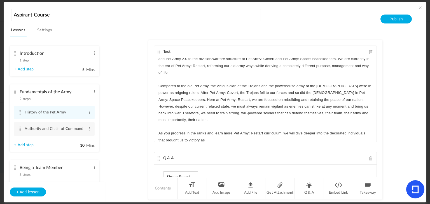
scroll to position [15, 0]
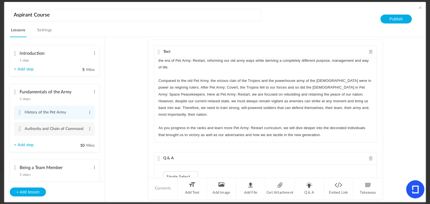
click at [42, 31] on link "Settings" at bounding box center [44, 32] width 17 height 11
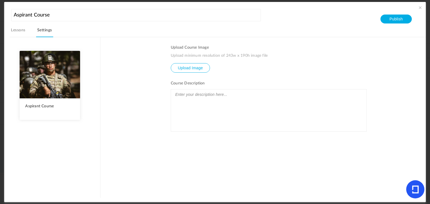
click at [22, 30] on link "Lessons" at bounding box center [18, 32] width 17 height 11
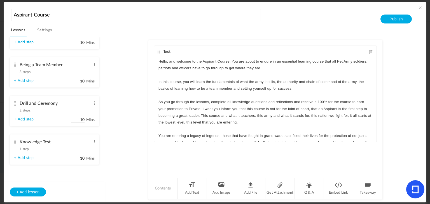
scroll to position [0, 0]
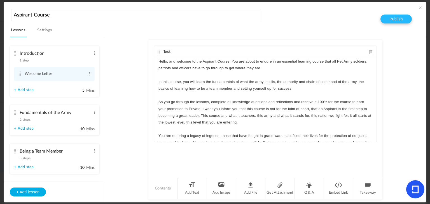
click at [398, 21] on button "Publish" at bounding box center [395, 19] width 31 height 9
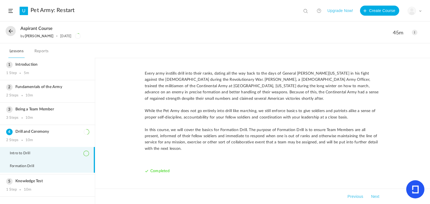
click at [41, 164] on span "Formation Drill" at bounding box center [25, 166] width 31 height 4
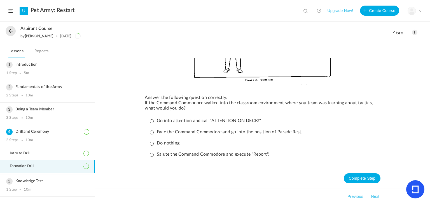
scroll to position [365, 0]
click at [42, 180] on h3 "Knowledge Test" at bounding box center [47, 181] width 83 height 5
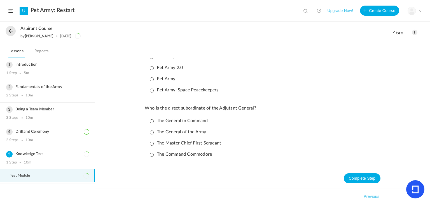
scroll to position [277, 0]
click at [56, 113] on div "Being a Team Member 3 Steps 10m" at bounding box center [47, 114] width 95 height 22
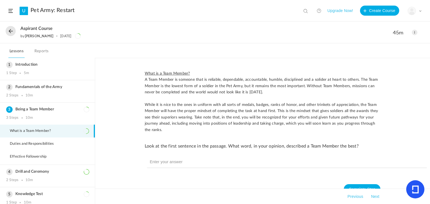
scroll to position [11, 0]
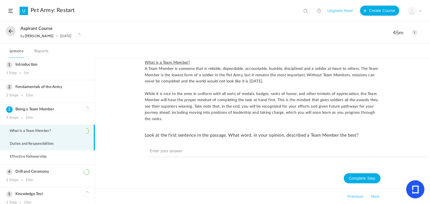
click at [52, 139] on li "Duties and Responsibilities" at bounding box center [47, 144] width 95 height 13
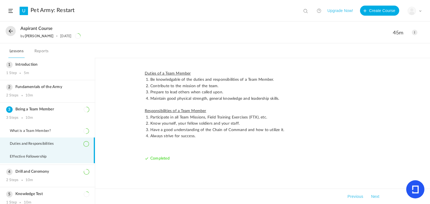
click at [65, 157] on li "Effective Followership" at bounding box center [47, 157] width 95 height 13
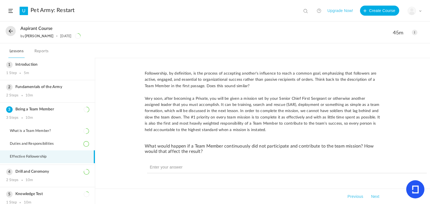
scroll to position [17, 0]
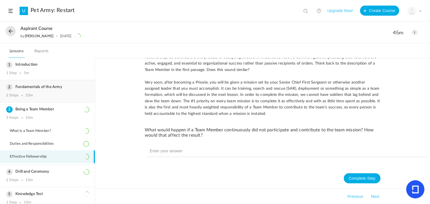
click at [63, 89] on h3 "Fundamentals of the Army" at bounding box center [47, 87] width 83 height 5
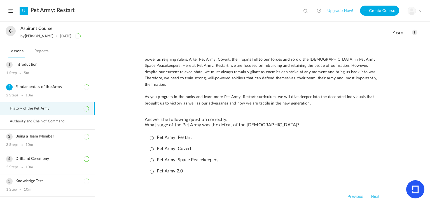
scroll to position [53, 0]
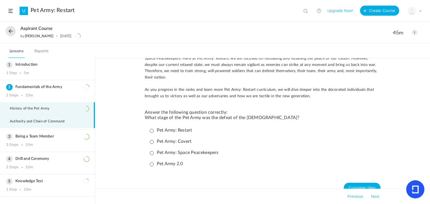
click at [64, 115] on li "Authority and Chain of Command" at bounding box center [47, 121] width 95 height 13
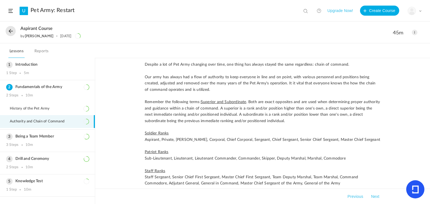
scroll to position [0, 0]
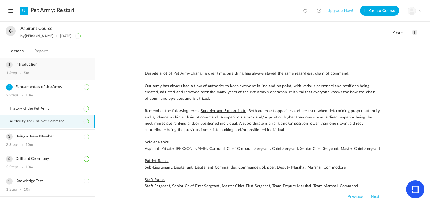
click at [36, 74] on div "1 Step 5m" at bounding box center [47, 73] width 83 height 4
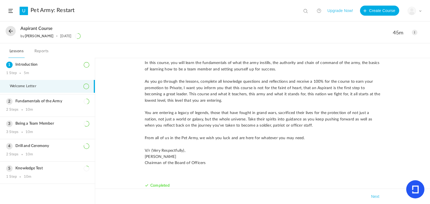
scroll to position [51, 0]
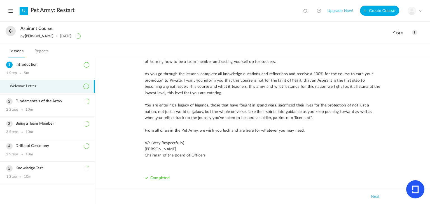
click at [9, 32] on button at bounding box center [11, 31] width 10 height 10
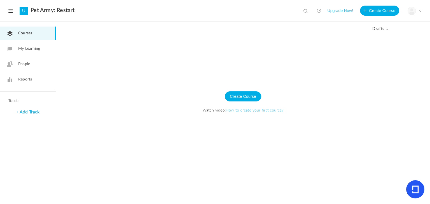
click at [24, 47] on span "My Learning" at bounding box center [29, 49] width 22 height 6
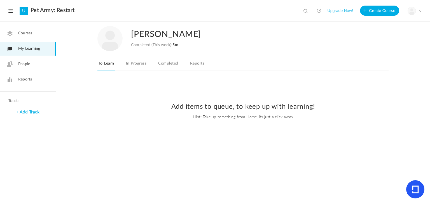
click at [25, 39] on link "Courses" at bounding box center [28, 34] width 56 height 14
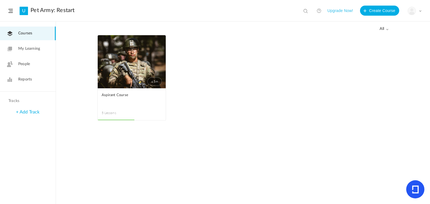
click at [0, 0] on span at bounding box center [0, 0] width 0 height 0
click at [0, 0] on link "Remove Progress" at bounding box center [0, 0] width 0 height 0
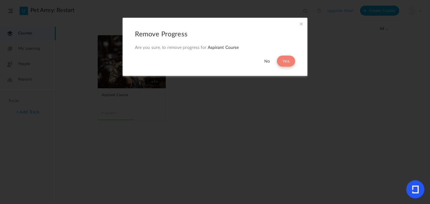
click at [282, 59] on button "Yes" at bounding box center [286, 61] width 18 height 11
